Goal: Information Seeking & Learning: Learn about a topic

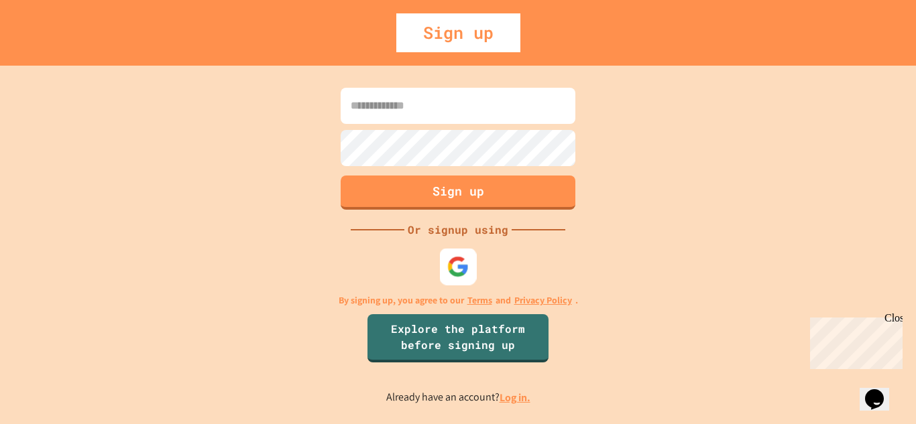
click at [450, 260] on img at bounding box center [458, 266] width 22 height 22
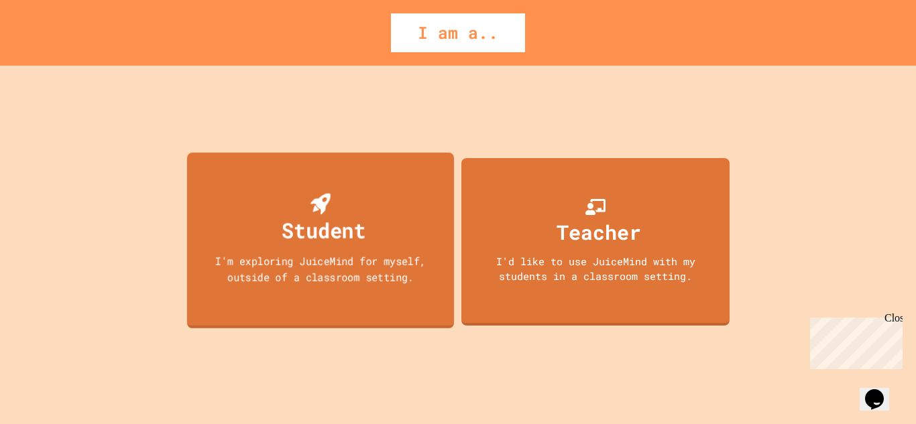
click at [395, 286] on div "Student I'm exploring JuiceMind for myself, outside of a classroom setting." at bounding box center [320, 240] width 267 height 176
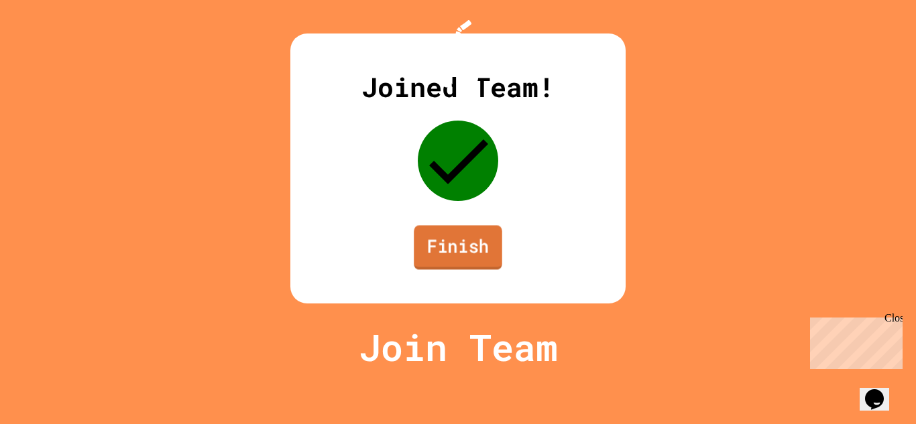
click at [472, 269] on link "Finish" at bounding box center [458, 247] width 88 height 44
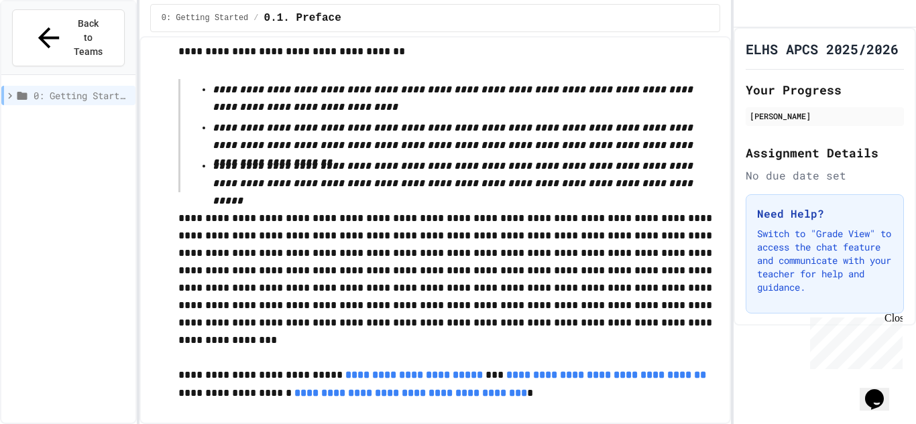
scroll to position [2436, 0]
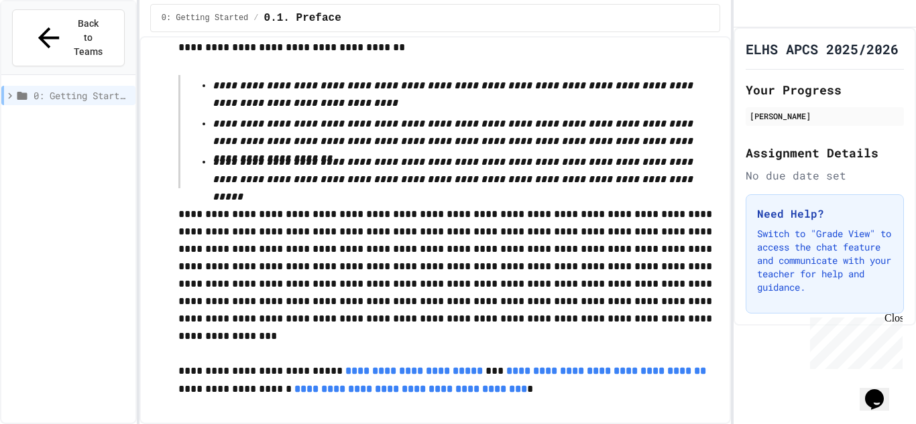
click at [609, 396] on p "**********" at bounding box center [448, 381] width 541 height 36
click at [100, 88] on span "0: Getting Started" at bounding box center [82, 95] width 97 height 14
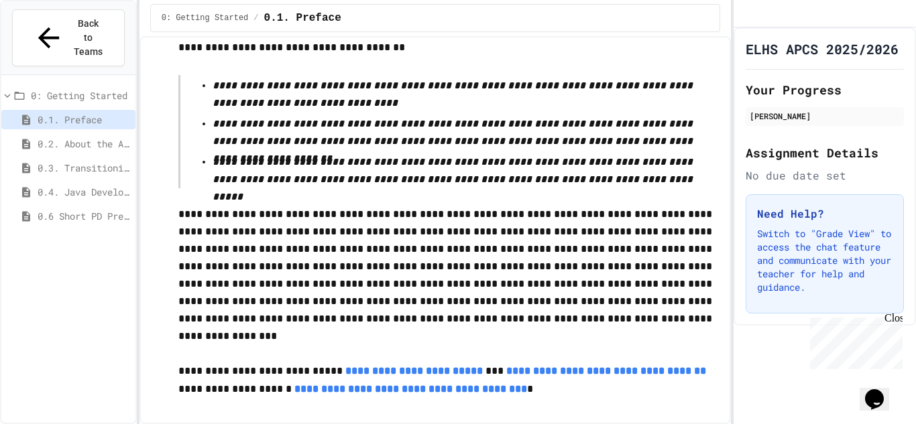
click at [85, 134] on div "0.2. About the AP CSA Exam" at bounding box center [68, 143] width 134 height 19
